Goal: Task Accomplishment & Management: Complete application form

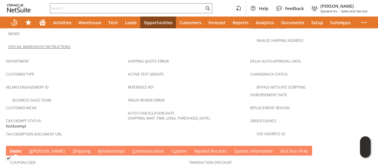
scroll to position [354, 0]
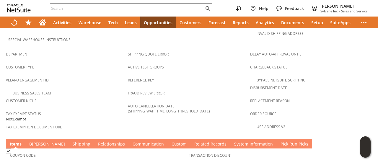
click at [129, 139] on td "C ommunication" at bounding box center [148, 144] width 39 height 10
click at [131, 141] on link "C ommunication" at bounding box center [148, 144] width 34 height 6
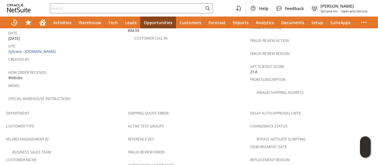
scroll to position [206, 0]
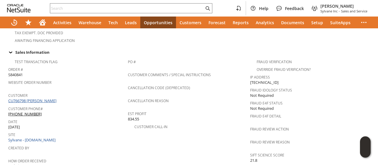
click at [50, 98] on link "CU766798 [PERSON_NAME]" at bounding box center [33, 100] width 50 height 5
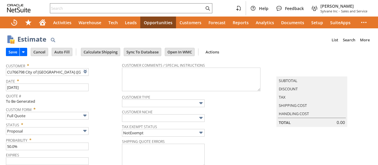
type input "[DATE]"
type input "Add"
type input "Copy Previous"
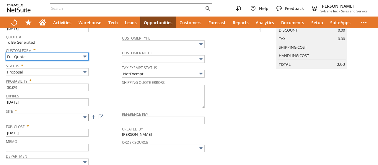
click at [58, 60] on input "Full Quote" at bounding box center [47, 57] width 83 height 8
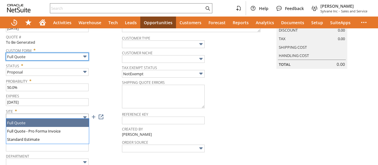
scroll to position [0, 0]
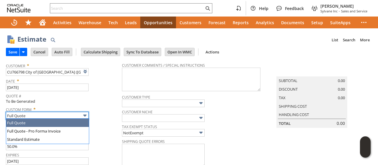
type input "Intelligent Recommendations ⁰"
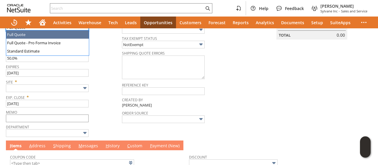
scroll to position [88, 0]
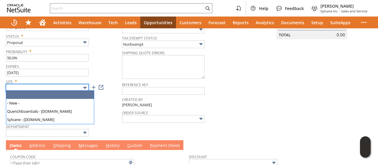
click at [65, 89] on input "text" at bounding box center [47, 88] width 83 height 8
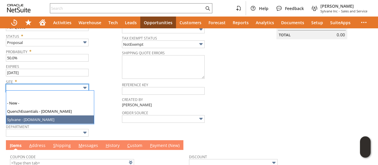
type input "Sylvane - [DOMAIN_NAME]"
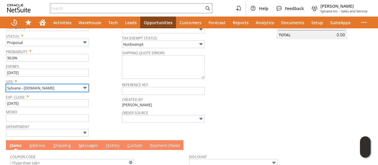
scroll to position [189, 0]
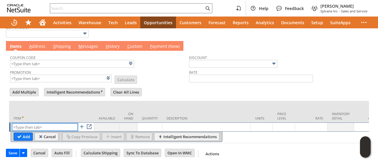
paste input "hi7908"
type input "hi7908"
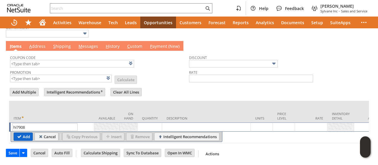
click at [22, 133] on input "Add" at bounding box center [23, 137] width 19 height 8
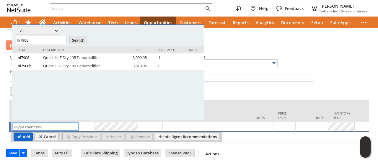
scroll to position [0, 0]
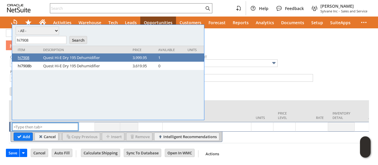
click at [24, 57] on link "hi7908" at bounding box center [29, 57] width 22 height 5
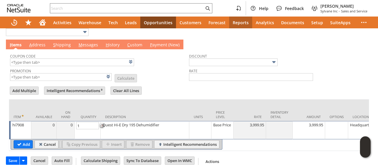
type input "Base Price"
click at [216, 126] on div "Base Price" at bounding box center [222, 125] width 19 height 6
click at [227, 124] on img at bounding box center [226, 125] width 7 height 7
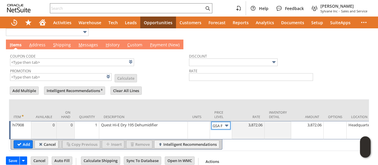
click at [226, 124] on img at bounding box center [226, 125] width 7 height 7
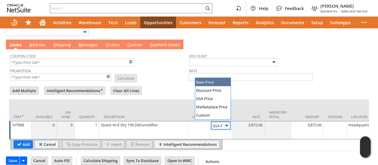
type input "Base Price"
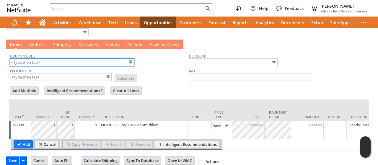
click at [44, 61] on input "text" at bounding box center [72, 62] width 124 height 8
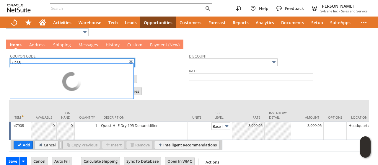
click at [158, 71] on td "Promotion List Calculate" at bounding box center [99, 74] width 179 height 15
type input "KL285"
type input "Promo Code"
type input "-10.0%"
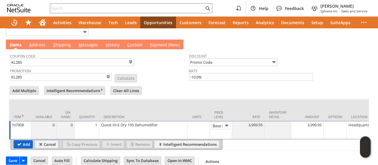
click at [28, 141] on input "Add" at bounding box center [23, 144] width 19 height 8
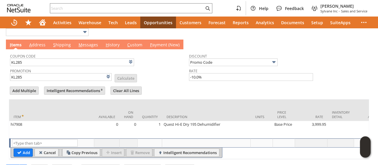
type input "Intelligent Recommendations¹⁰"
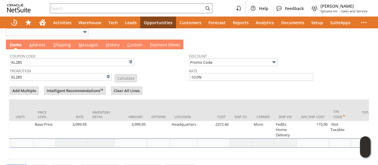
scroll to position [0, 247]
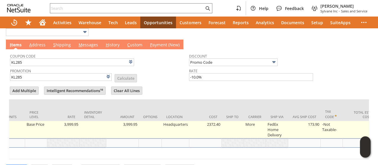
click at [231, 123] on td at bounding box center [232, 129] width 22 height 17
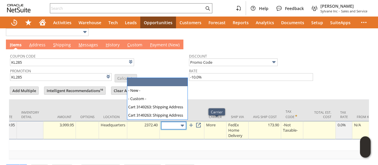
click at [176, 123] on input "text" at bounding box center [173, 125] width 25 height 7
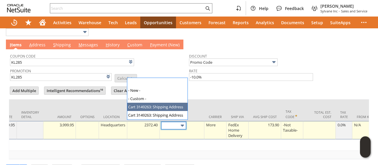
type input "Cart 3149263: Shipping Address"
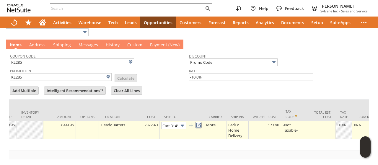
click at [200, 124] on link at bounding box center [198, 125] width 6 height 6
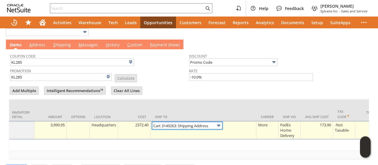
scroll to position [0, 0]
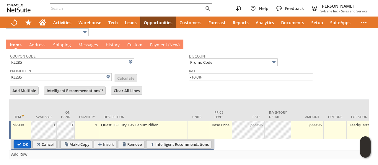
click at [18, 140] on input "OK" at bounding box center [22, 144] width 17 height 8
type input "Add"
type input "Copy Previous"
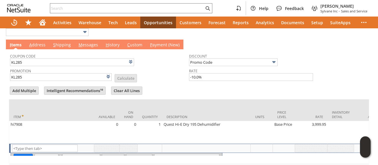
click at [40, 43] on link "A ddress" at bounding box center [37, 45] width 19 height 6
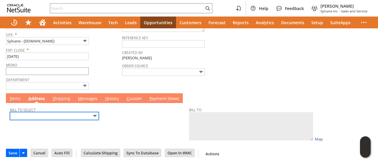
scroll to position [133, 0]
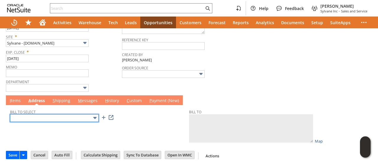
click at [51, 115] on input "text" at bounding box center [54, 118] width 88 height 8
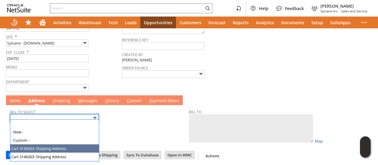
type input "Cart 3149263: Shipping Address"
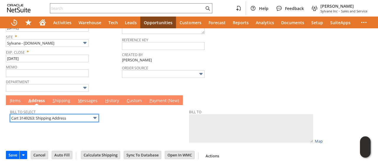
type textarea "[GEOGRAPHIC_DATA] [STREET_ADDRESS]"
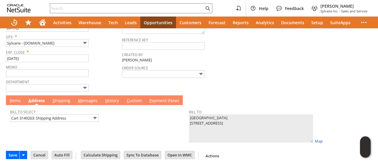
click at [20, 99] on link "I tems" at bounding box center [15, 101] width 14 height 6
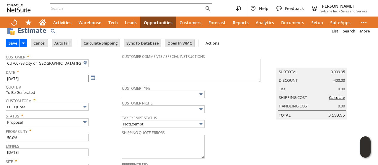
scroll to position [0, 0]
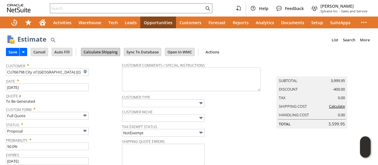
click at [101, 53] on input "Calculate Shipping" at bounding box center [100, 52] width 39 height 8
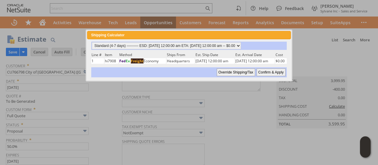
click at [270, 73] on input "Confirm & Apply" at bounding box center [270, 72] width 29 height 8
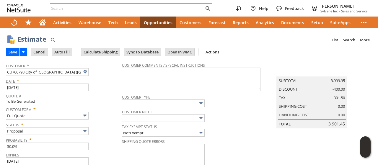
type input "Add"
type input "Copy Previous"
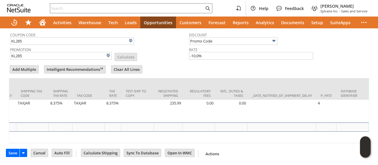
scroll to position [0, 1441]
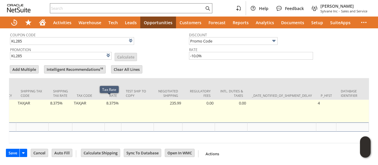
click at [108, 107] on td "8.375%" at bounding box center [113, 111] width 17 height 23
type input "8.375%"
type input "OK"
type input "Make Copy"
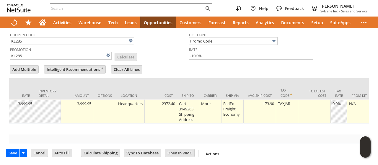
scroll to position [0, 0]
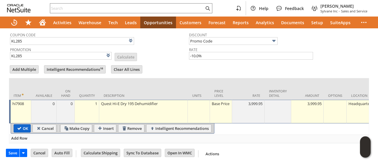
type input "0.0%"
click at [18, 125] on input "OK" at bounding box center [22, 128] width 17 height 8
type input "Add"
type input "Copy Previous"
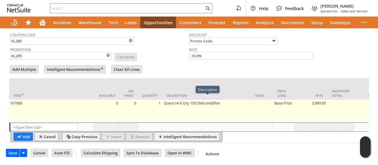
click at [178, 108] on td "Quest Hi-E Dry 195 Dehumidifier" at bounding box center [206, 111] width 88 height 23
type textarea "Quest Hi-E Dry 195 Dehumidifier"
type input "OK"
type input "Make Copy"
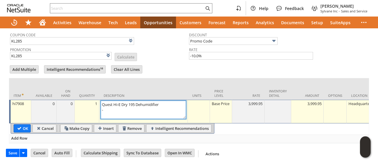
click at [160, 107] on textarea "Quest Hi-E Dry 195 Dehumidifier -" at bounding box center [143, 110] width 85 height 18
type textarea "Quest Hi-E Dry 195 Dehumidifier - Send PO and Tax form to: [EMAIL_ADDRESS][DOMA…"
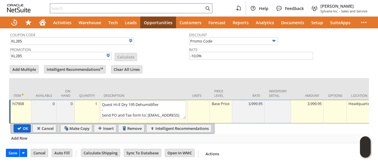
click at [24, 125] on input "OK" at bounding box center [22, 128] width 17 height 8
type input "Add"
type input "Copy Previous"
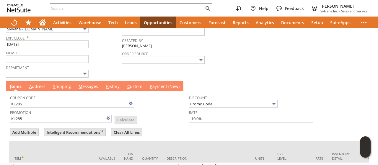
click at [82, 83] on link "M essages" at bounding box center [88, 86] width 22 height 6
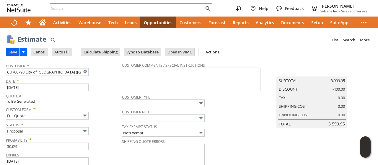
click at [15, 52] on input "Save" at bounding box center [12, 52] width 13 height 8
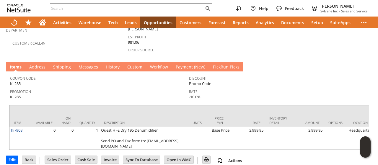
click at [86, 64] on link "M essages" at bounding box center [88, 67] width 22 height 6
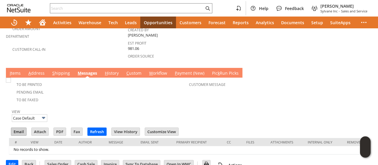
click at [19, 128] on input "Email" at bounding box center [18, 132] width 15 height 8
click at [291, 107] on div "View Case Default" at bounding box center [189, 114] width 354 height 15
